Goal: Task Accomplishment & Management: Use online tool/utility

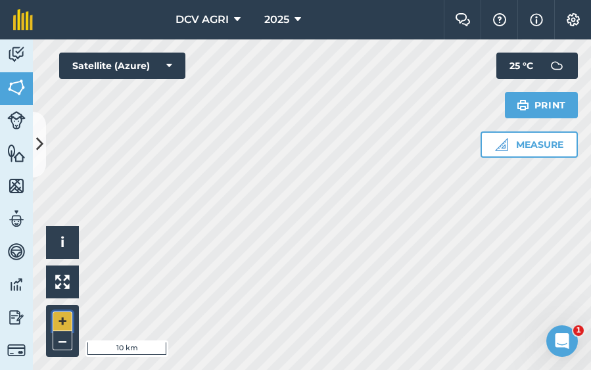
click at [67, 323] on button "+" at bounding box center [63, 321] width 20 height 20
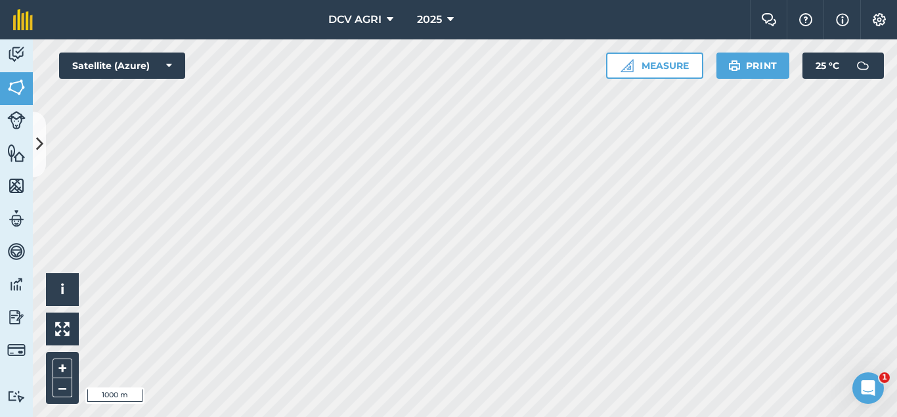
click at [323, 19] on div "DCV AGRI 2025 Farm Chat Help Info Settings DCV AGRI - 2025 Reproduced with the …" at bounding box center [448, 208] width 897 height 417
click at [160, 66] on div "Hello i © 2025 TomTom, Microsoft 1000 m + – Satellite (Azure) Measure Print 25 …" at bounding box center [465, 228] width 864 height 378
click at [57, 359] on button "+" at bounding box center [63, 369] width 20 height 20
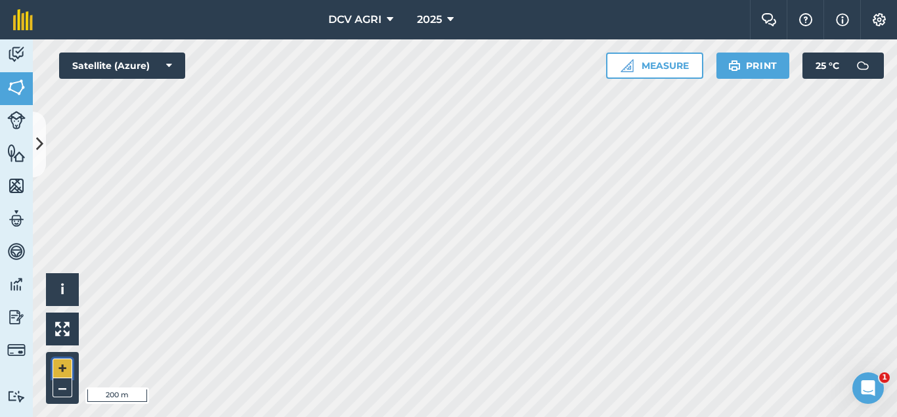
click at [64, 367] on button "+" at bounding box center [63, 369] width 20 height 20
click at [156, 60] on div "Hello i © 2025 TomTom, Microsoft 20 m + – Satellite (Azure) Measure Print 25 ° C" at bounding box center [465, 228] width 864 height 378
